Goal: Information Seeking & Learning: Find specific fact

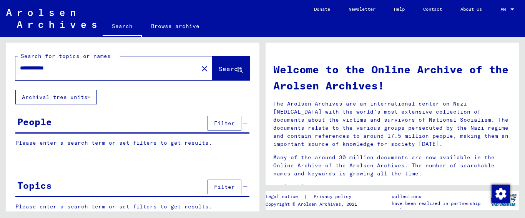
type input "**********"
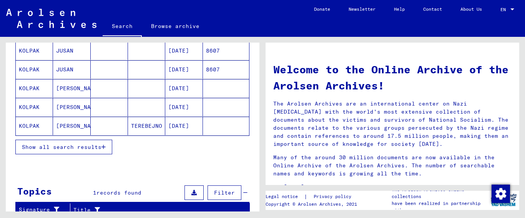
scroll to position [129, 0]
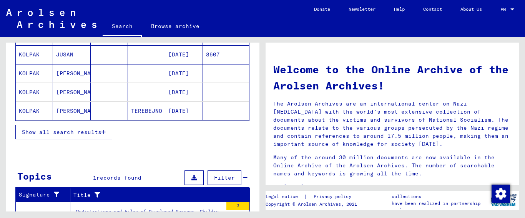
click at [105, 131] on icon "button" at bounding box center [104, 132] width 4 height 5
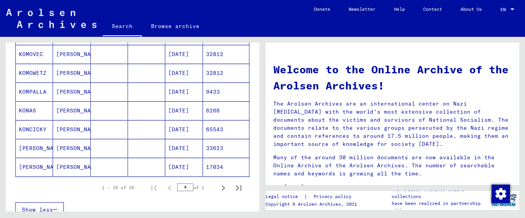
scroll to position [452, 0]
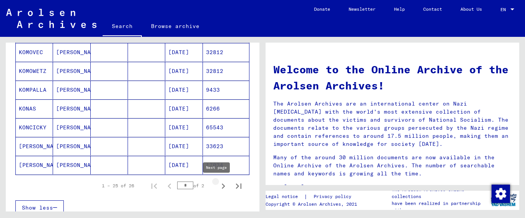
click at [222, 186] on icon "Next page" at bounding box center [223, 186] width 3 height 5
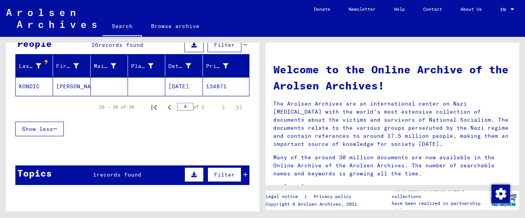
scroll to position [78, 0]
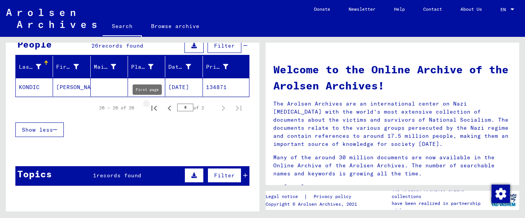
click at [152, 108] on icon "First page" at bounding box center [154, 108] width 5 height 5
type input "*"
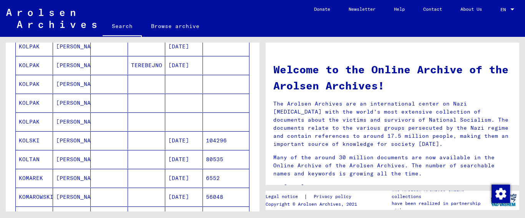
scroll to position [180, 0]
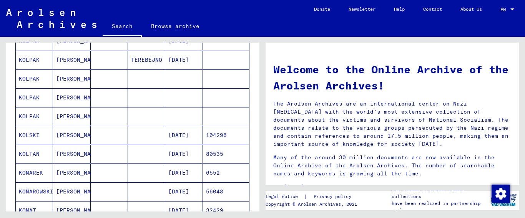
drag, startPoint x: 28, startPoint y: 77, endPoint x: 35, endPoint y: 80, distance: 7.4
click at [28, 77] on mat-cell "KOLPAK" at bounding box center [34, 79] width 37 height 18
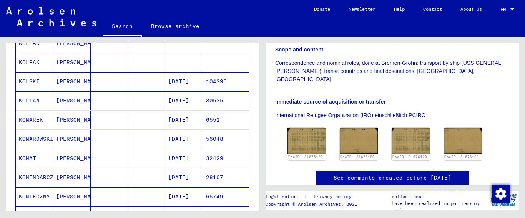
scroll to position [177, 0]
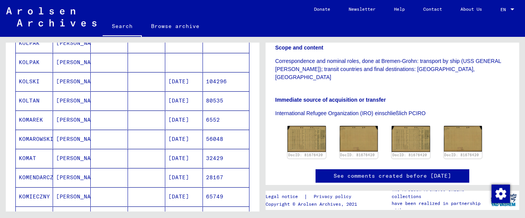
click at [29, 64] on mat-cell "KOLPAK" at bounding box center [34, 62] width 37 height 19
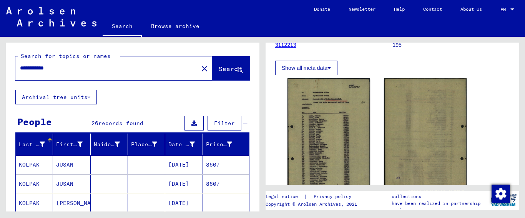
drag, startPoint x: 44, startPoint y: 68, endPoint x: 166, endPoint y: 85, distance: 123.2
click at [166, 82] on div "**********" at bounding box center [133, 66] width 254 height 47
type input "**********"
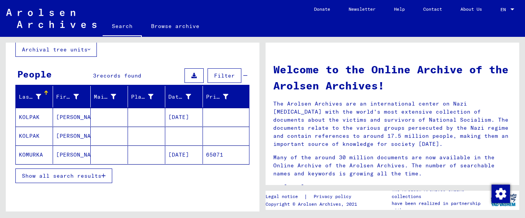
scroll to position [52, 0]
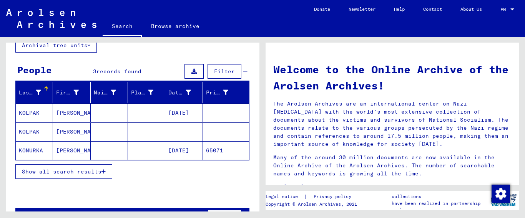
click at [103, 172] on icon "button" at bounding box center [104, 171] width 4 height 5
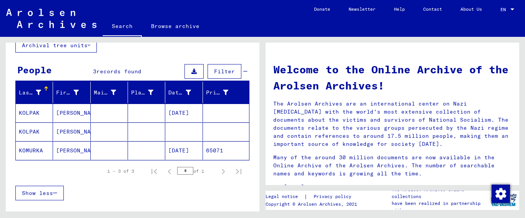
click at [30, 112] on mat-cell "KOLPAK" at bounding box center [34, 113] width 37 height 18
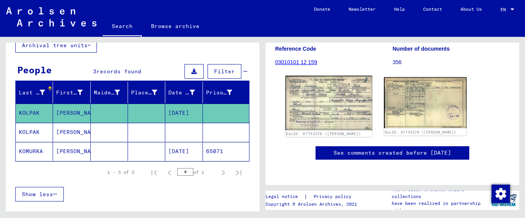
click at [331, 98] on img at bounding box center [329, 103] width 87 height 55
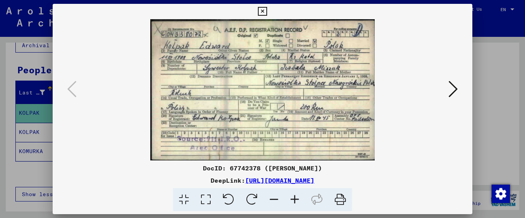
drag, startPoint x: 260, startPoint y: 168, endPoint x: 231, endPoint y: 170, distance: 29.3
click at [231, 170] on div "DocID: 67742378 ([PERSON_NAME])" at bounding box center [263, 168] width 420 height 9
copy div "67742378"
drag, startPoint x: 403, startPoint y: 180, endPoint x: 165, endPoint y: 185, distance: 237.8
click at [165, 185] on div "DeepLink: [URL][DOMAIN_NAME]" at bounding box center [263, 180] width 420 height 9
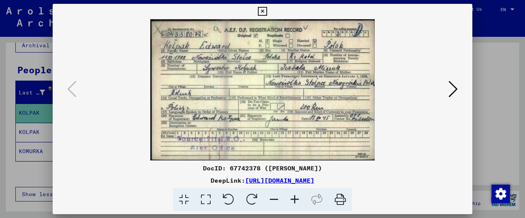
copy link "[URL][DOMAIN_NAME]"
click at [293, 196] on icon at bounding box center [295, 199] width 21 height 23
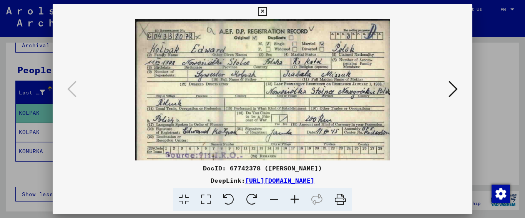
click at [293, 196] on icon at bounding box center [295, 199] width 21 height 23
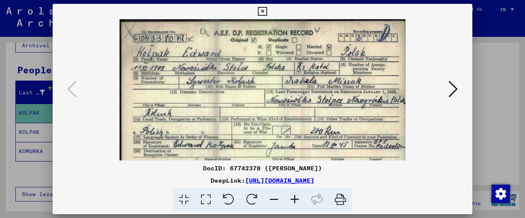
click at [293, 196] on icon at bounding box center [295, 199] width 21 height 23
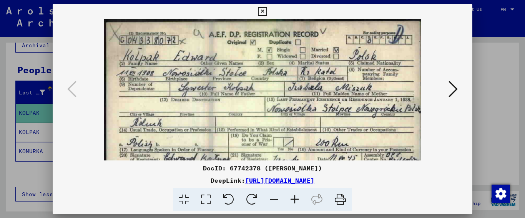
click at [293, 196] on icon at bounding box center [295, 199] width 21 height 23
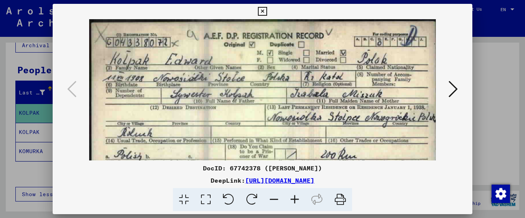
click at [267, 12] on icon at bounding box center [262, 11] width 9 height 9
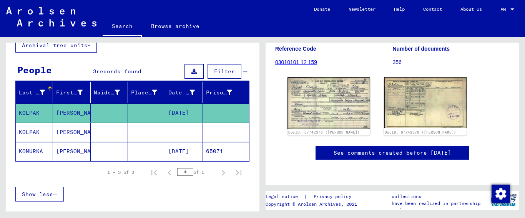
click at [36, 131] on mat-cell "KOLPAK" at bounding box center [34, 132] width 37 height 19
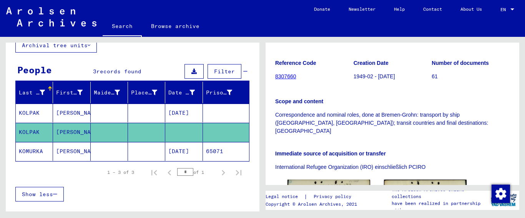
scroll to position [125, 0]
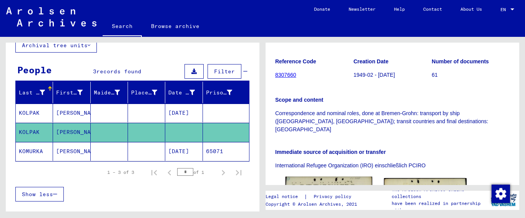
click at [330, 177] on img at bounding box center [329, 205] width 87 height 56
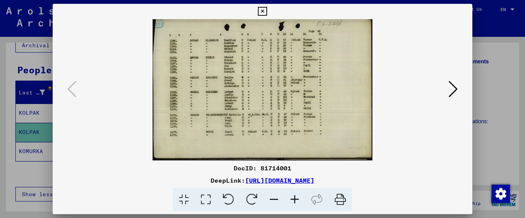
click at [294, 198] on icon at bounding box center [295, 199] width 21 height 23
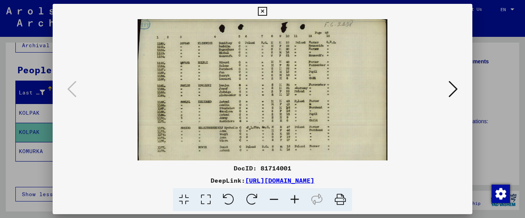
click at [294, 198] on icon at bounding box center [295, 199] width 21 height 23
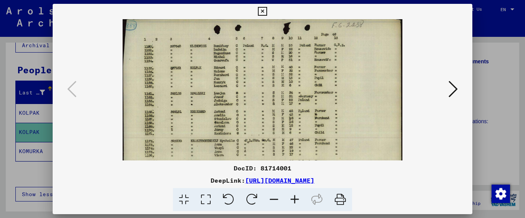
click at [294, 198] on icon at bounding box center [295, 199] width 21 height 23
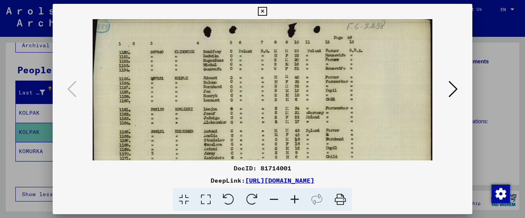
click at [294, 198] on icon at bounding box center [295, 199] width 21 height 23
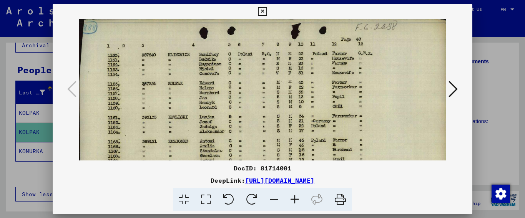
click at [294, 198] on icon at bounding box center [295, 199] width 21 height 23
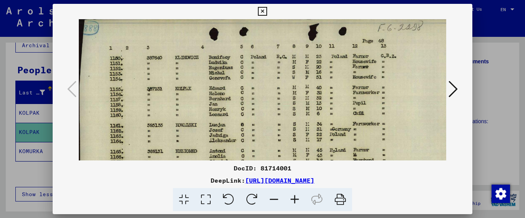
click at [294, 198] on icon at bounding box center [295, 199] width 21 height 23
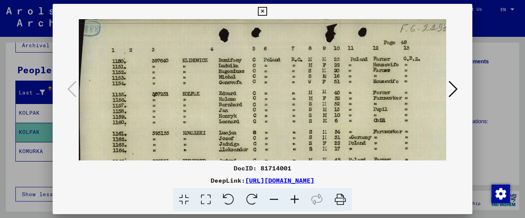
click at [294, 198] on icon at bounding box center [295, 199] width 21 height 23
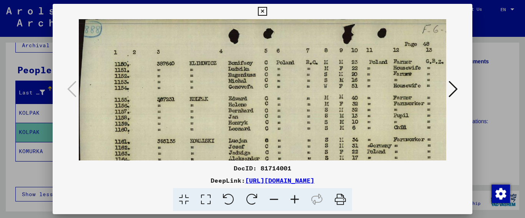
click at [294, 198] on icon at bounding box center [295, 199] width 21 height 23
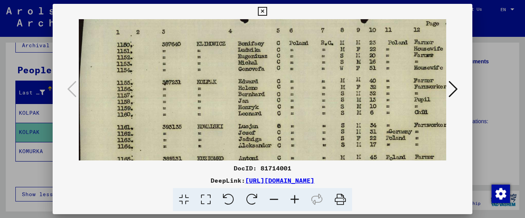
scroll to position [23, 0]
drag, startPoint x: 301, startPoint y: 138, endPoint x: 302, endPoint y: 115, distance: 23.1
click at [302, 115] on img at bounding box center [324, 153] width 490 height 315
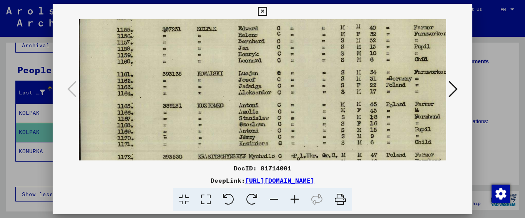
scroll to position [76, 0]
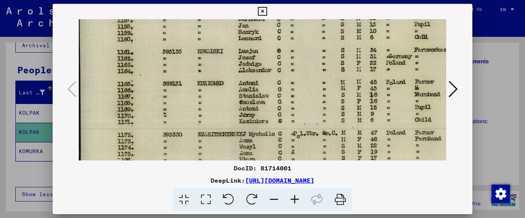
drag, startPoint x: 317, startPoint y: 120, endPoint x: 330, endPoint y: 37, distance: 83.7
click at [330, 38] on img at bounding box center [324, 79] width 490 height 315
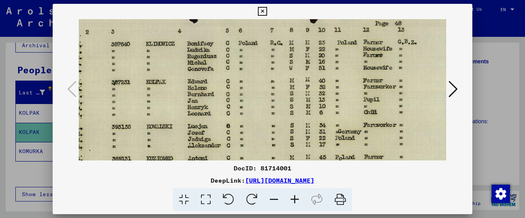
scroll to position [25, 52]
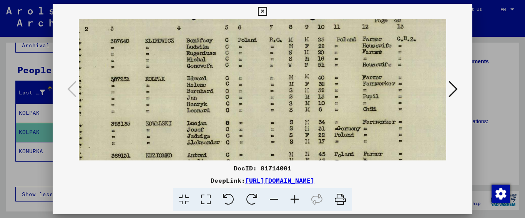
drag, startPoint x: 330, startPoint y: 37, endPoint x: 279, endPoint y: 116, distance: 94.5
click at [279, 116] on img at bounding box center [272, 151] width 490 height 315
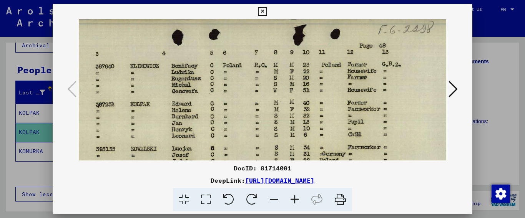
drag, startPoint x: 257, startPoint y: 93, endPoint x: 240, endPoint y: 141, distance: 50.5
click at [242, 141] on img at bounding box center [257, 176] width 490 height 315
